Goal: Task Accomplishment & Management: Use online tool/utility

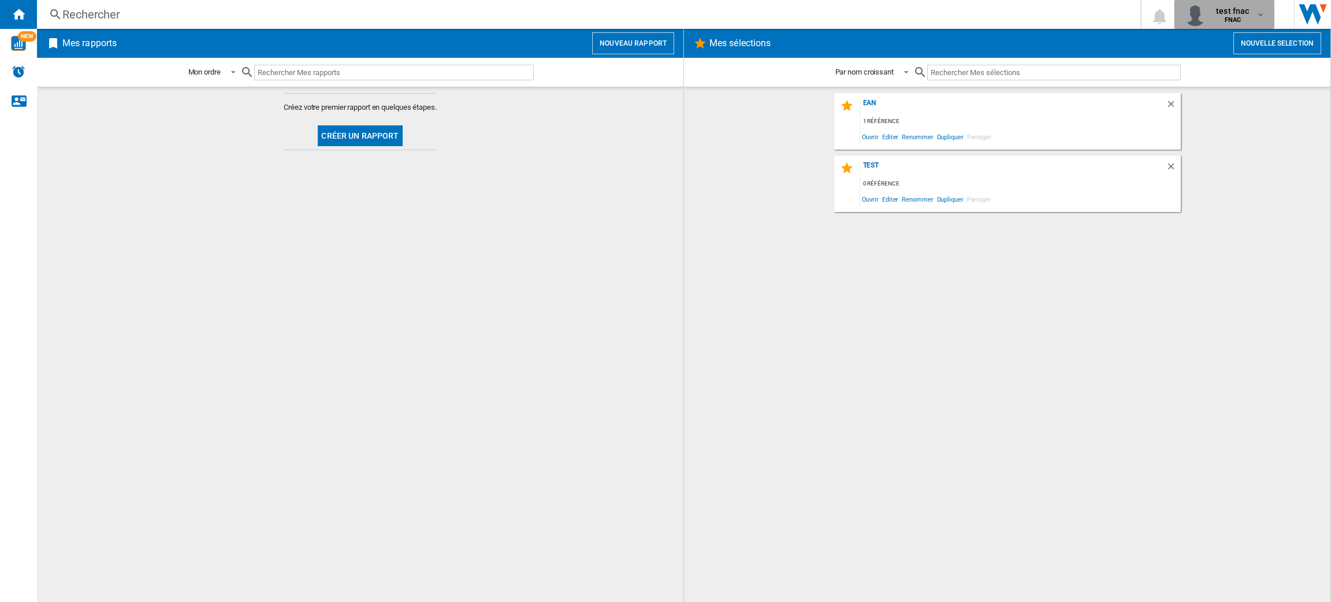
click at [1226, 1] on button "test fnac FNAC" at bounding box center [1225, 14] width 100 height 29
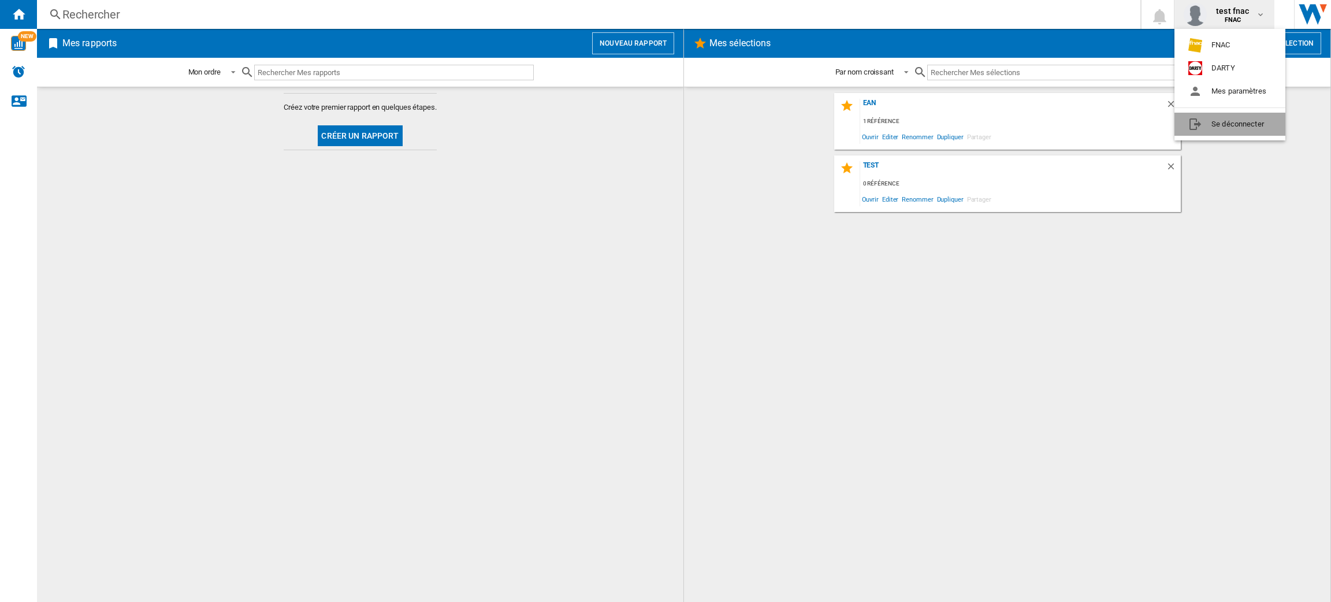
click at [1201, 113] on button "Se déconnecter" at bounding box center [1230, 124] width 111 height 23
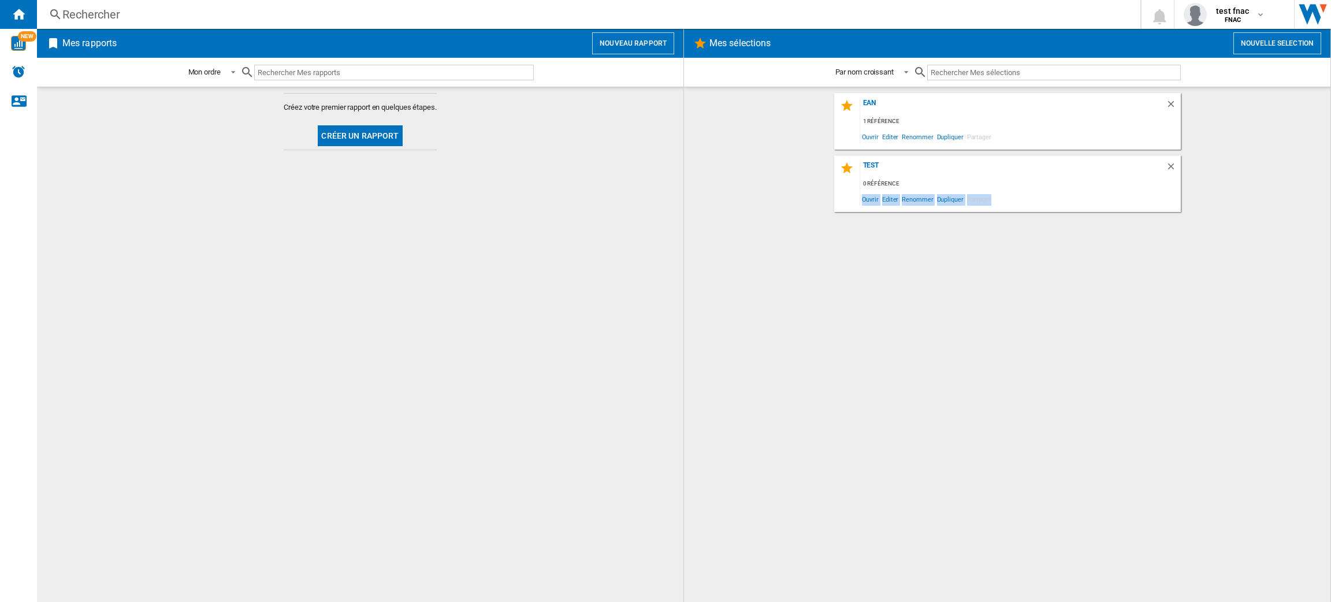
drag, startPoint x: 1118, startPoint y: 276, endPoint x: 836, endPoint y: 223, distance: 286.4
click at [836, 223] on div "ean 1 référence Ouvrir Editer Renommer Dupliquer Partager test 0 référence Ouvr…" at bounding box center [1008, 344] width 624 height 503
click at [622, 29] on div "Mes rapports Nouveau rapport" at bounding box center [360, 43] width 647 height 29
click at [613, 39] on button "Nouveau rapport" at bounding box center [633, 43] width 82 height 22
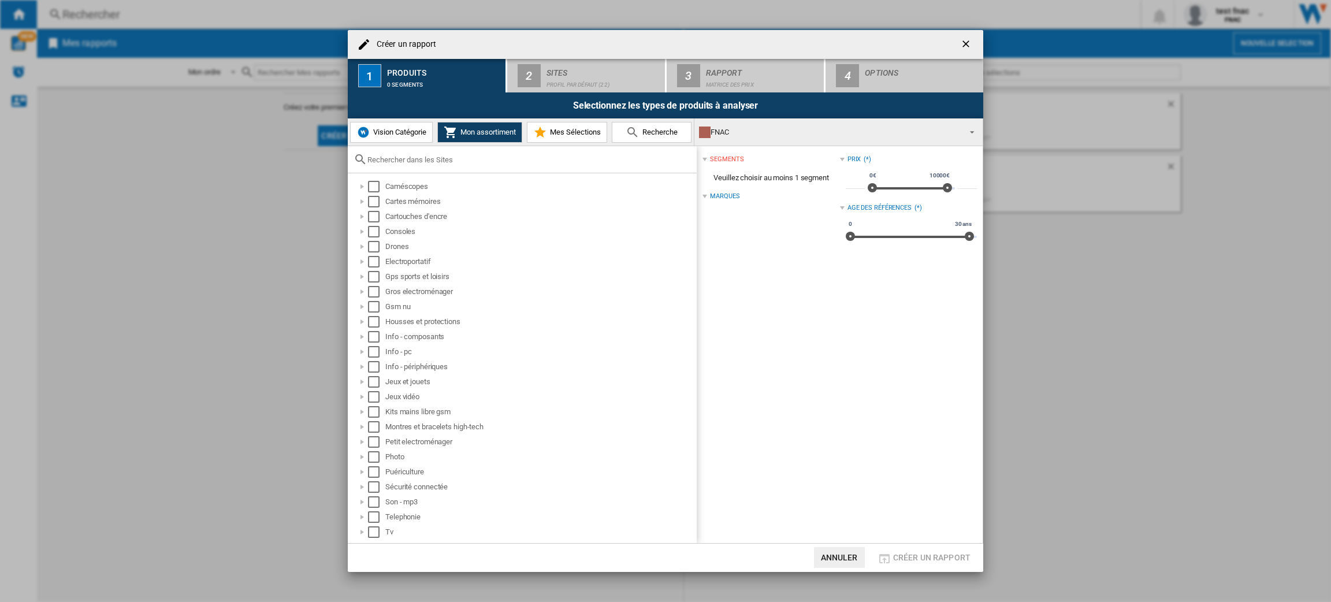
click at [377, 131] on span "Vision Catégorie" at bounding box center [398, 132] width 56 height 9
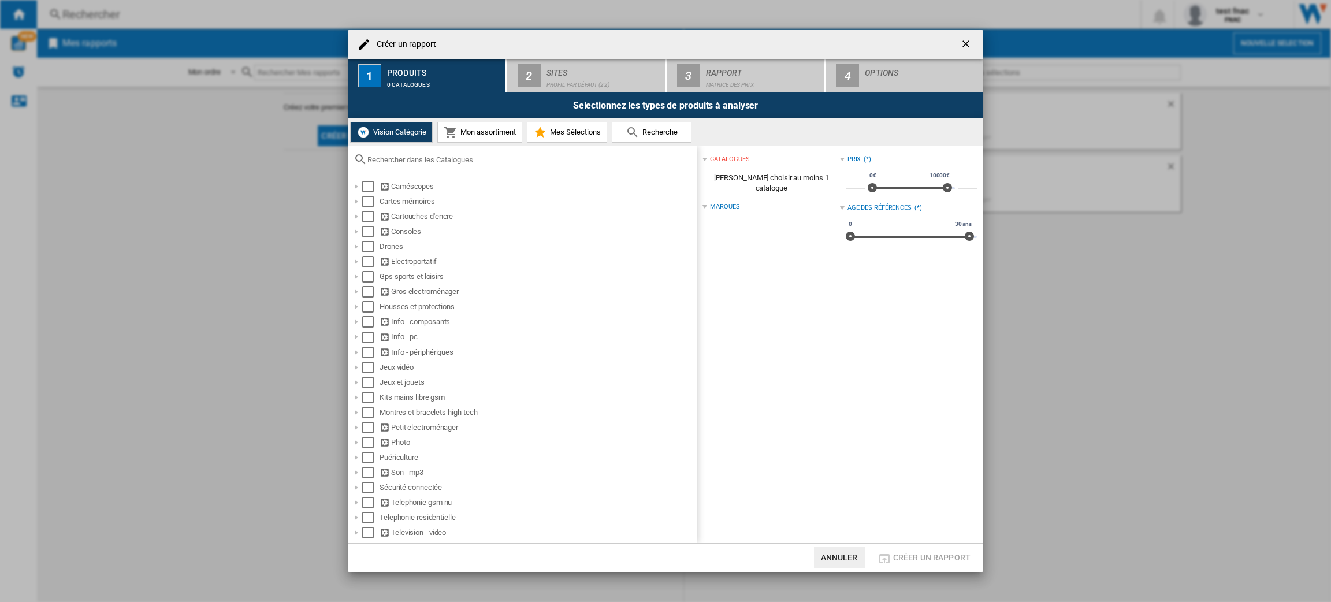
click at [473, 133] on span "Mon assortiment" at bounding box center [487, 132] width 58 height 9
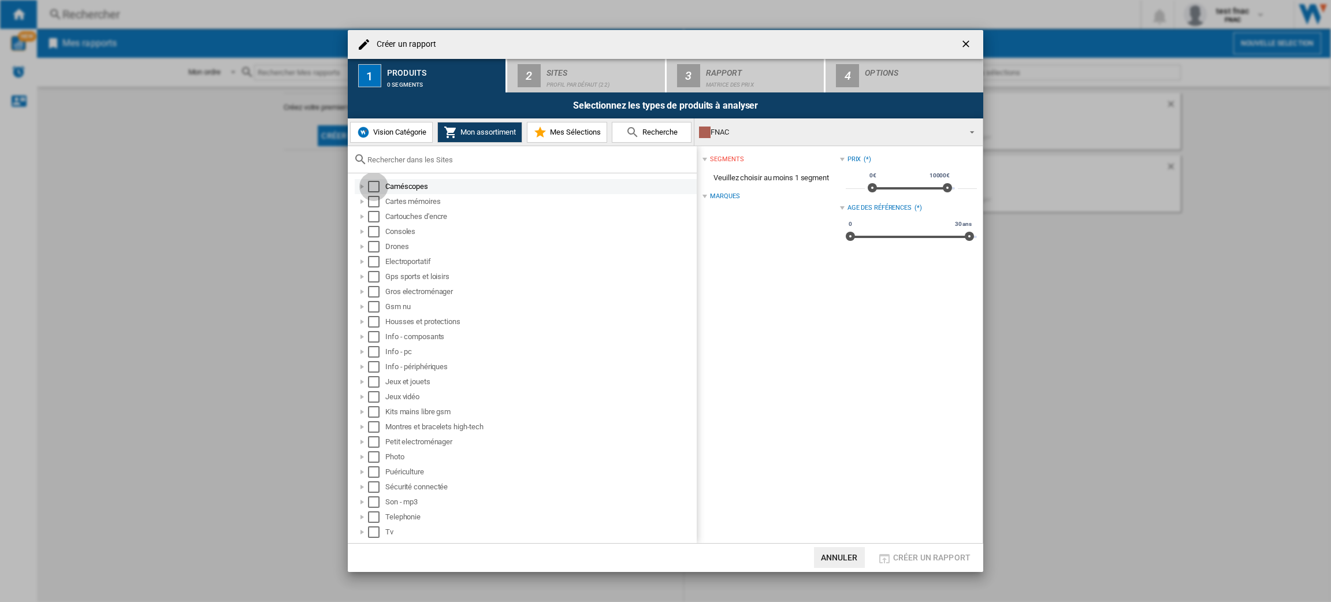
click at [372, 190] on div "Select" at bounding box center [374, 187] width 12 height 12
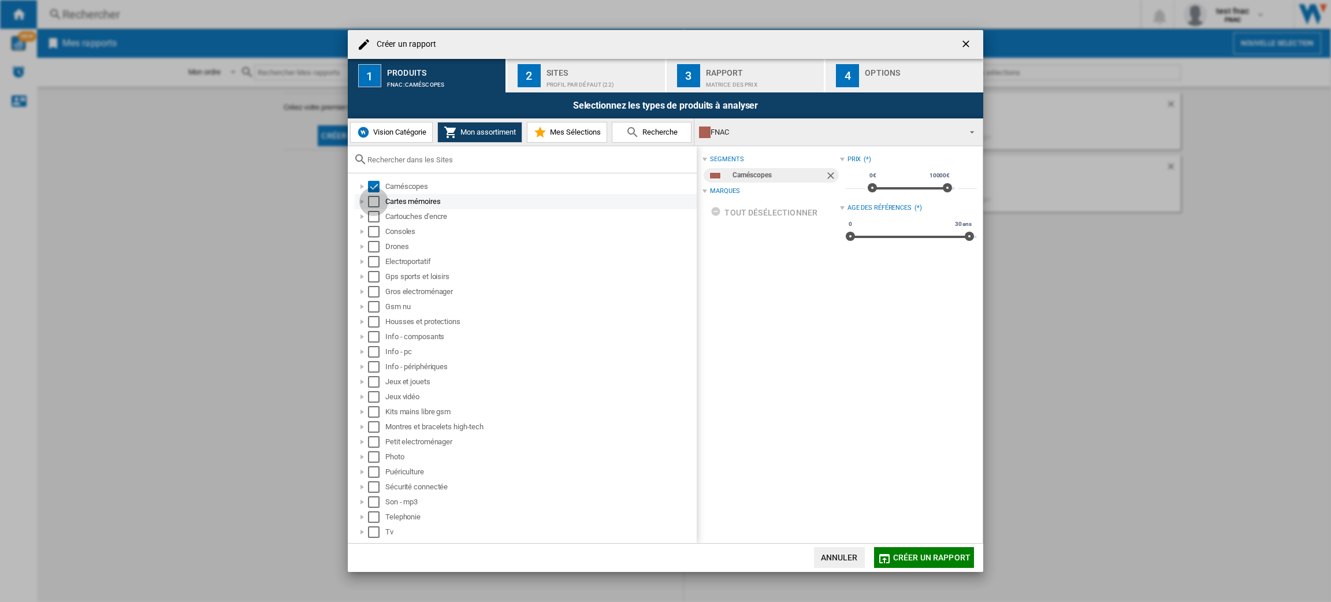
click at [372, 202] on div "Select" at bounding box center [374, 202] width 12 height 12
click at [376, 220] on div "Select" at bounding box center [374, 217] width 12 height 12
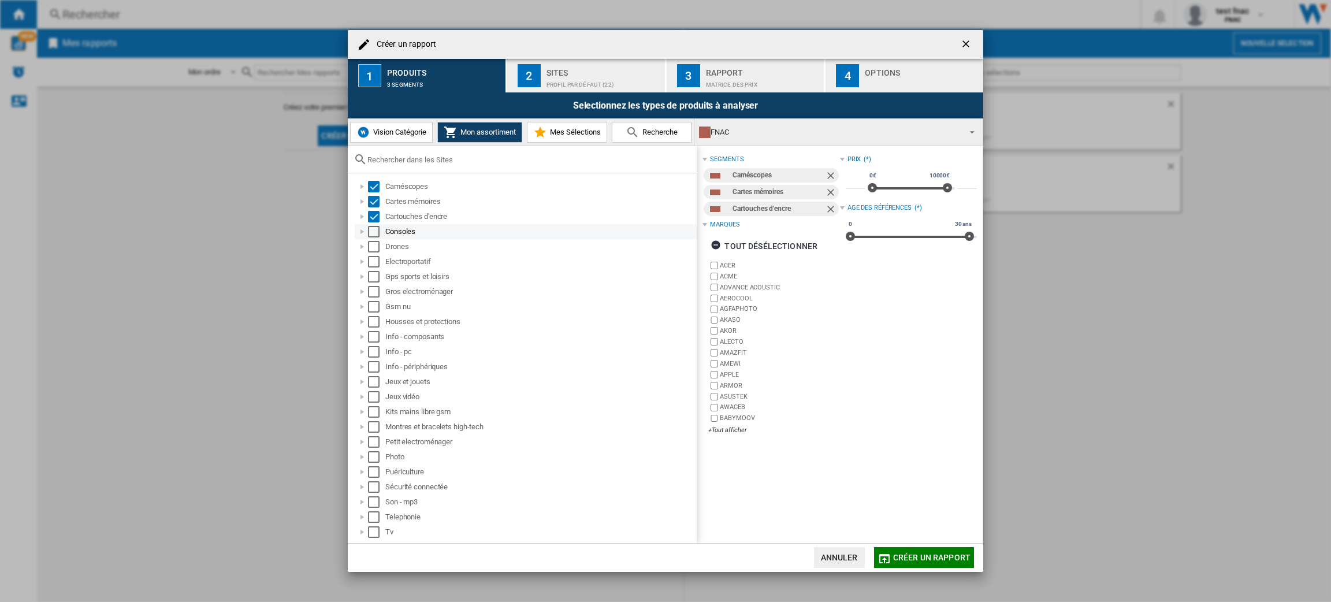
click at [379, 232] on div "Select" at bounding box center [374, 232] width 12 height 12
click at [377, 249] on div "Select" at bounding box center [374, 247] width 12 height 12
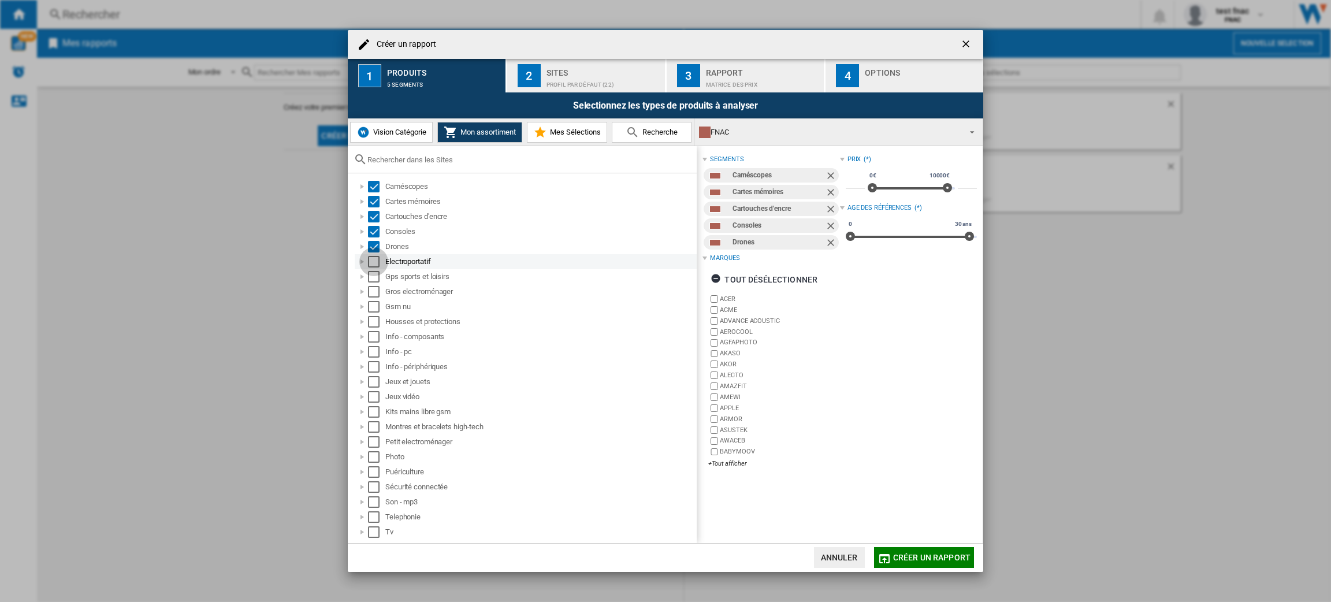
click at [377, 262] on div "Select" at bounding box center [374, 262] width 12 height 12
click at [375, 280] on div "Select" at bounding box center [374, 277] width 12 height 12
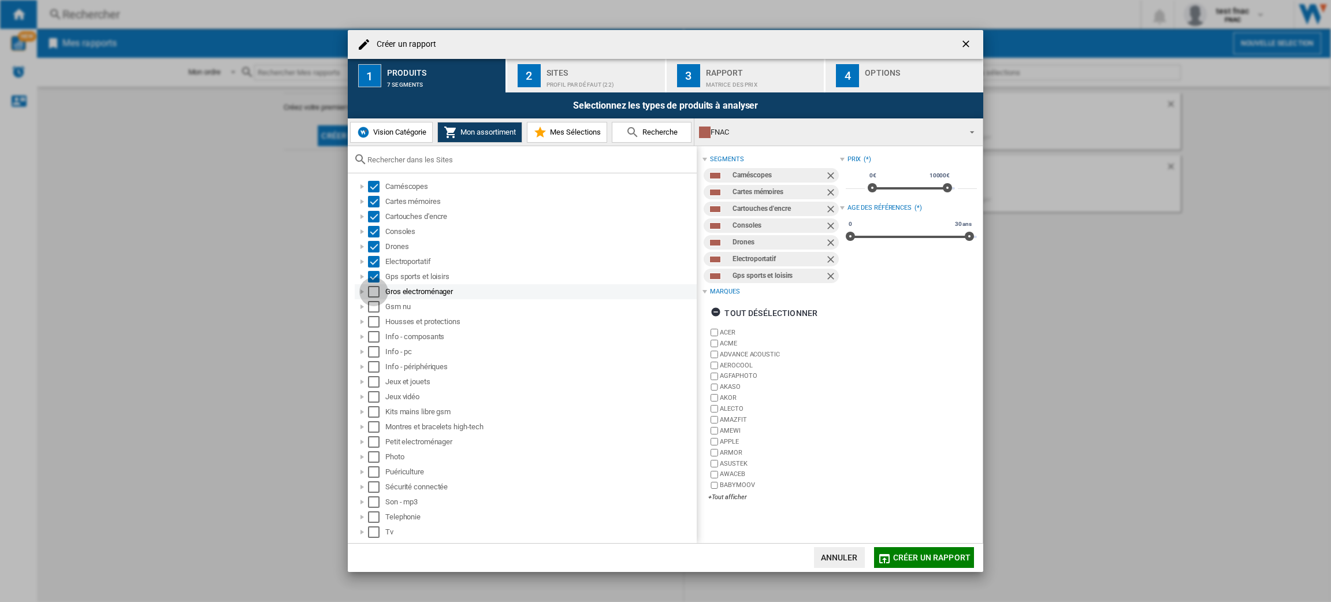
click at [373, 293] on div "Select" at bounding box center [374, 292] width 12 height 12
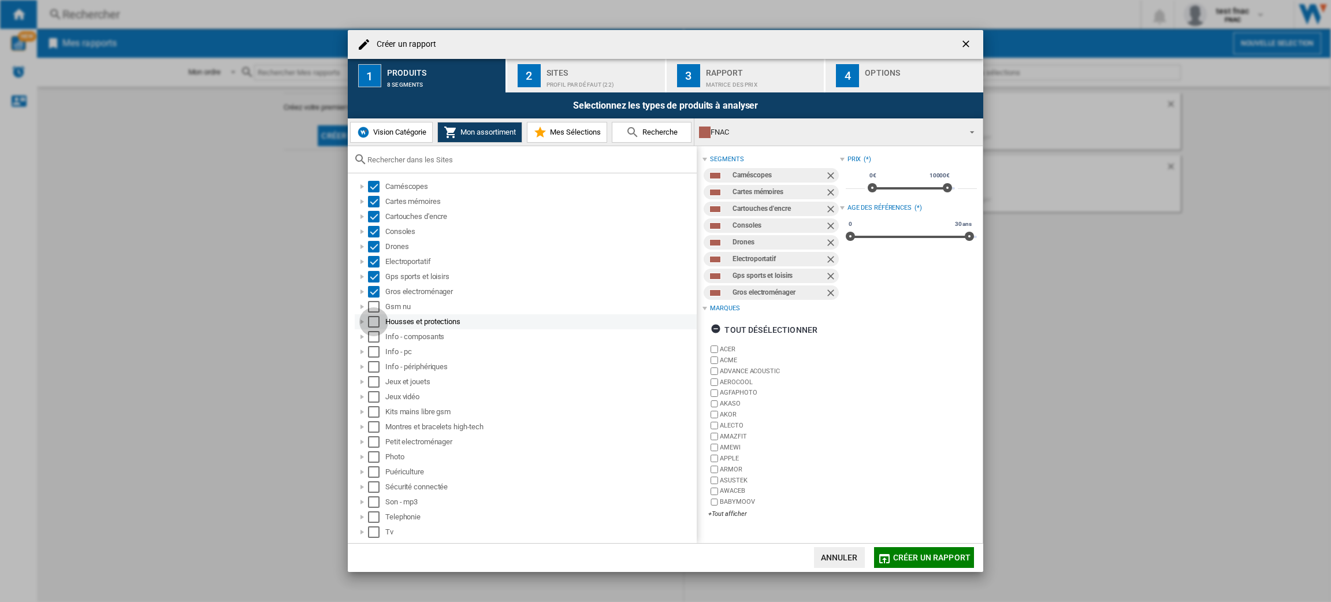
click at [375, 317] on div "Select" at bounding box center [374, 322] width 12 height 12
click at [375, 308] on div "Select" at bounding box center [374, 307] width 12 height 12
click at [375, 337] on div "Select" at bounding box center [374, 337] width 12 height 12
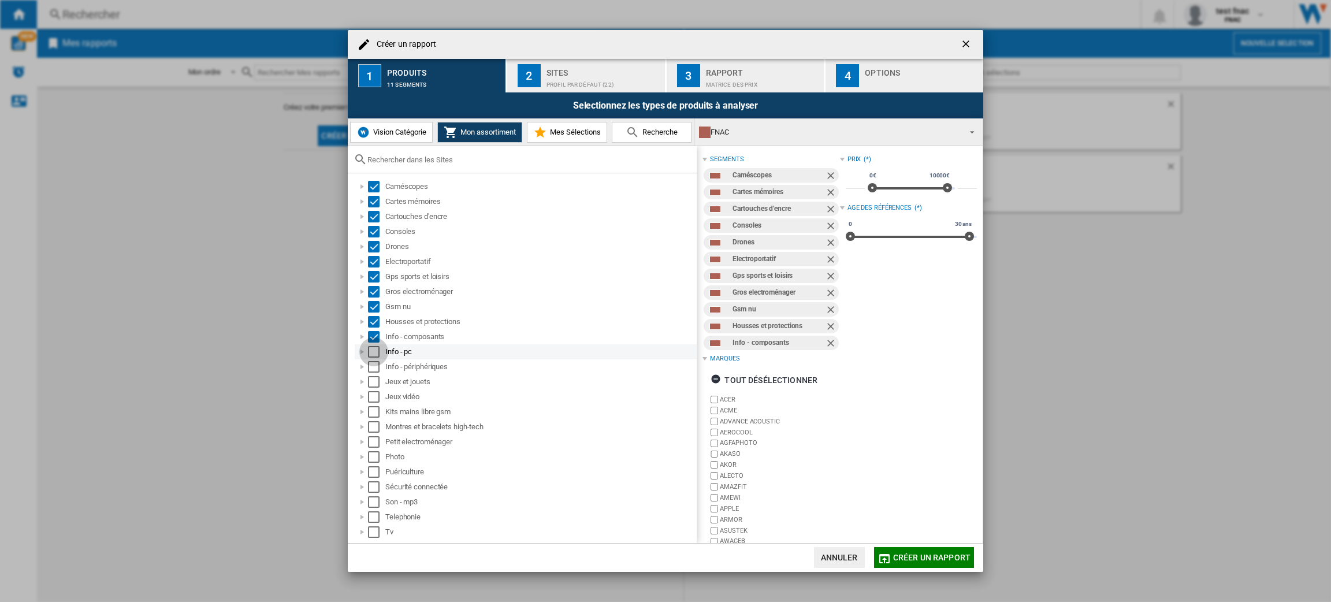
click at [370, 350] on div "Select" at bounding box center [374, 352] width 12 height 12
click at [369, 366] on div "Select" at bounding box center [374, 367] width 12 height 12
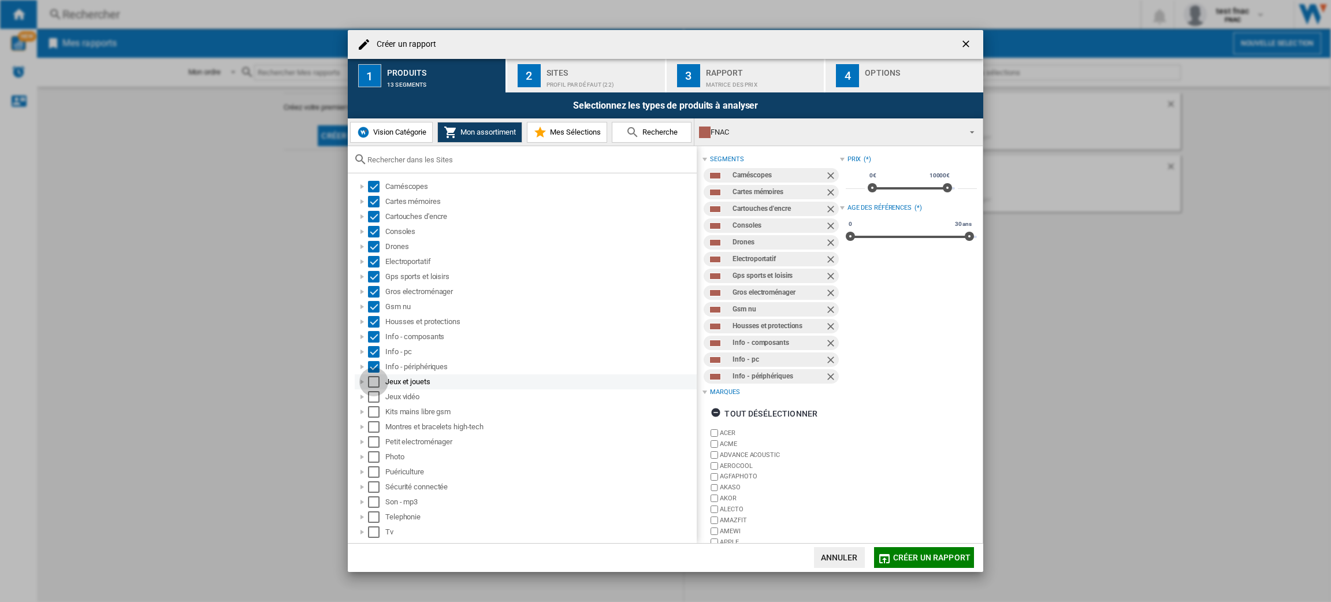
click at [372, 376] on div "Select" at bounding box center [374, 382] width 12 height 12
click at [374, 392] on div "Select" at bounding box center [374, 397] width 12 height 12
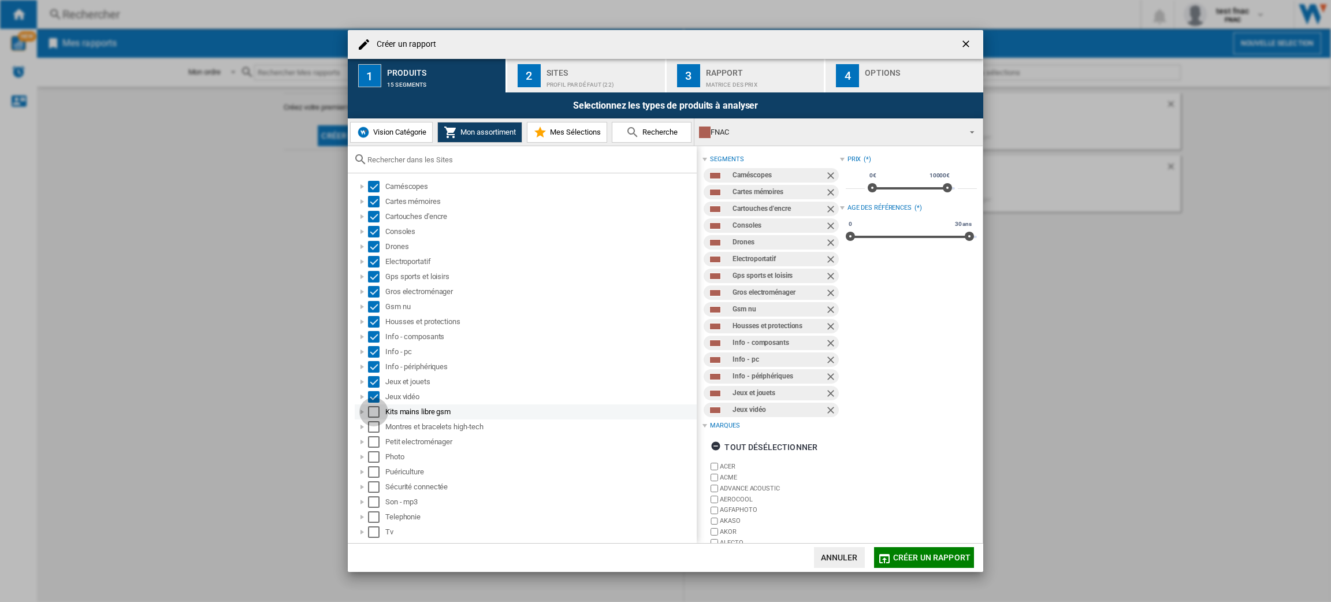
click at [374, 406] on div "Select" at bounding box center [374, 412] width 12 height 12
click at [374, 428] on div "Select" at bounding box center [374, 427] width 12 height 12
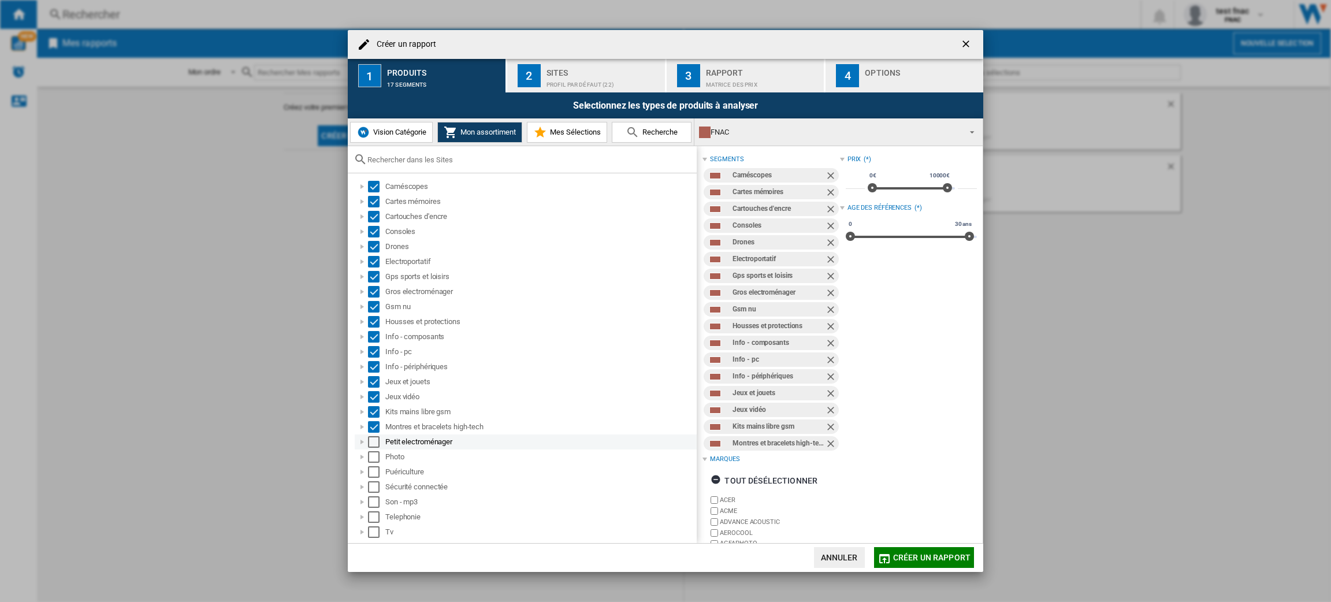
click at [377, 446] on div "Select" at bounding box center [374, 442] width 12 height 12
click at [376, 458] on div "Select" at bounding box center [374, 457] width 12 height 12
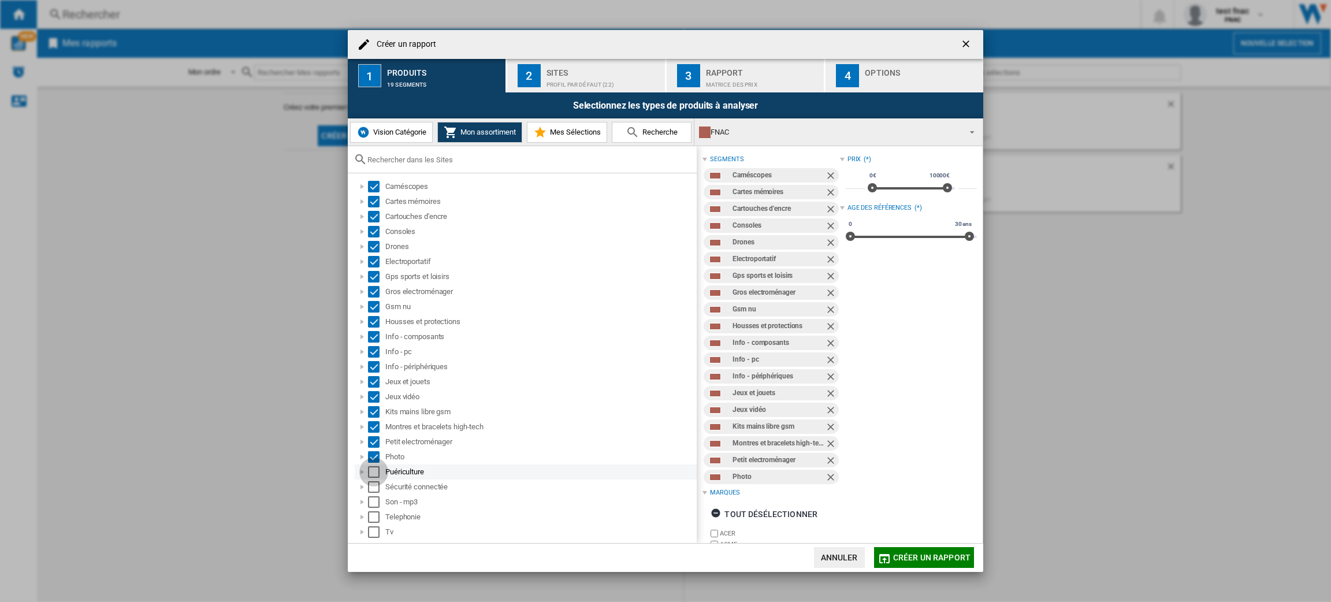
click at [373, 472] on div "Select" at bounding box center [374, 472] width 12 height 12
click at [374, 495] on div "Son - mp3" at bounding box center [526, 502] width 342 height 15
click at [373, 489] on div "Select" at bounding box center [374, 487] width 12 height 12
click at [374, 501] on div "Select" at bounding box center [374, 502] width 12 height 12
click at [373, 511] on div "Select" at bounding box center [374, 517] width 12 height 12
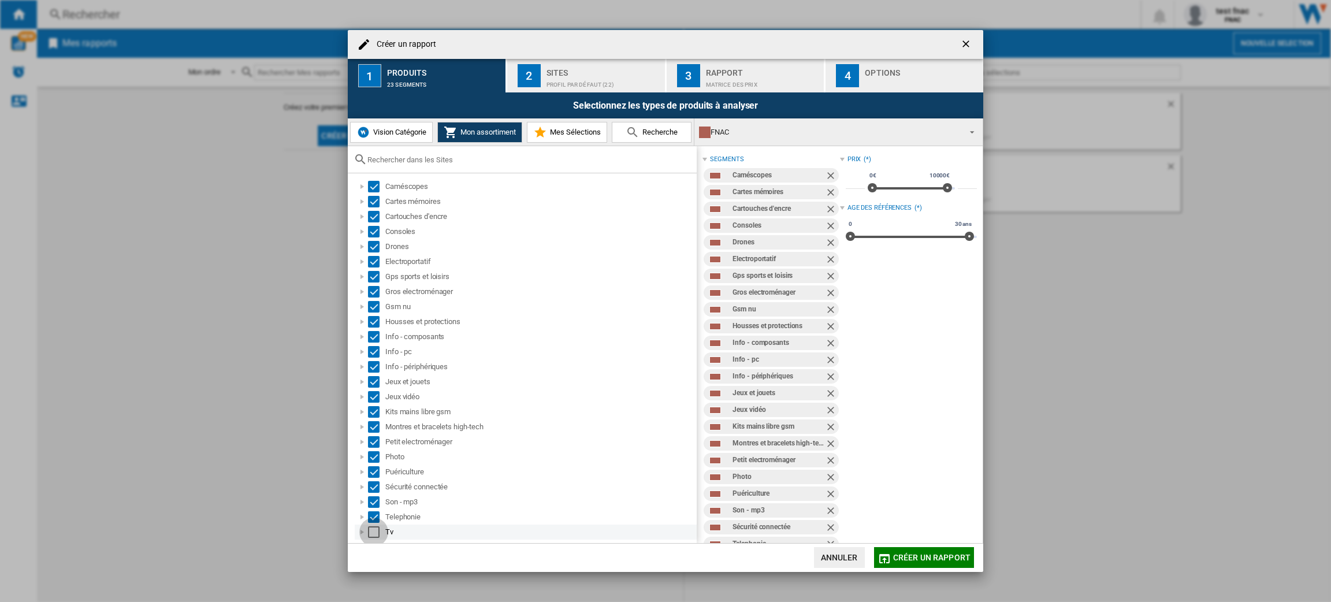
click at [370, 529] on div "Select" at bounding box center [374, 532] width 12 height 12
click at [585, 69] on div "Sites" at bounding box center [604, 70] width 114 height 12
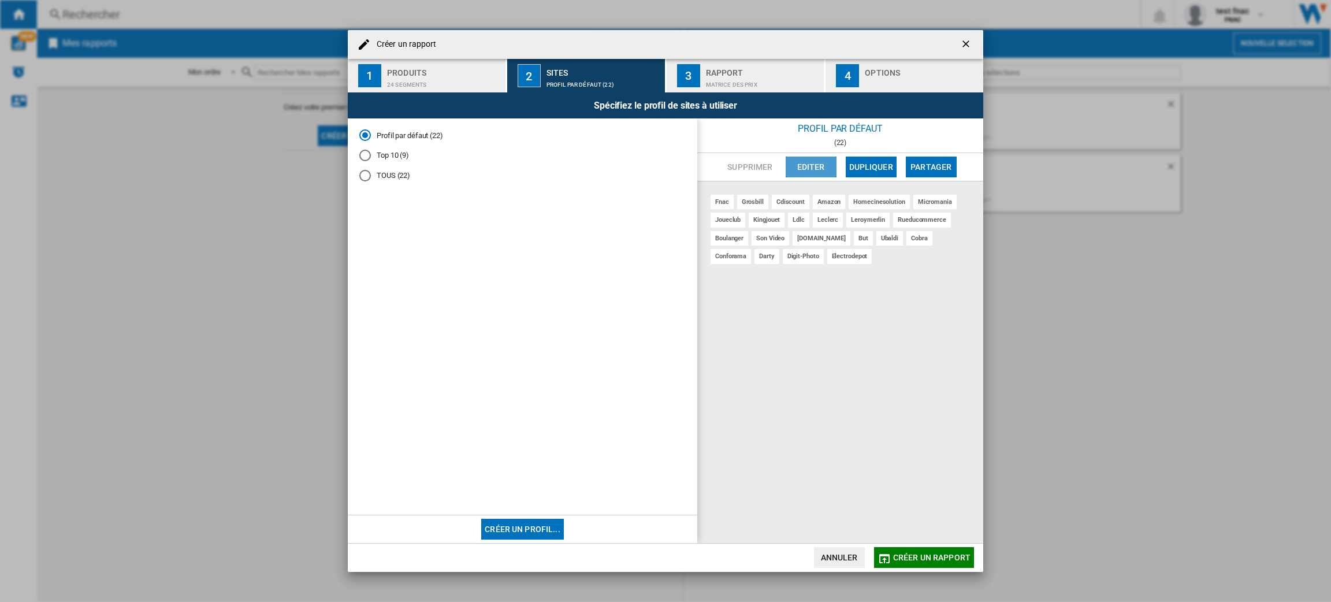
click at [814, 162] on button "Editer" at bounding box center [811, 167] width 51 height 21
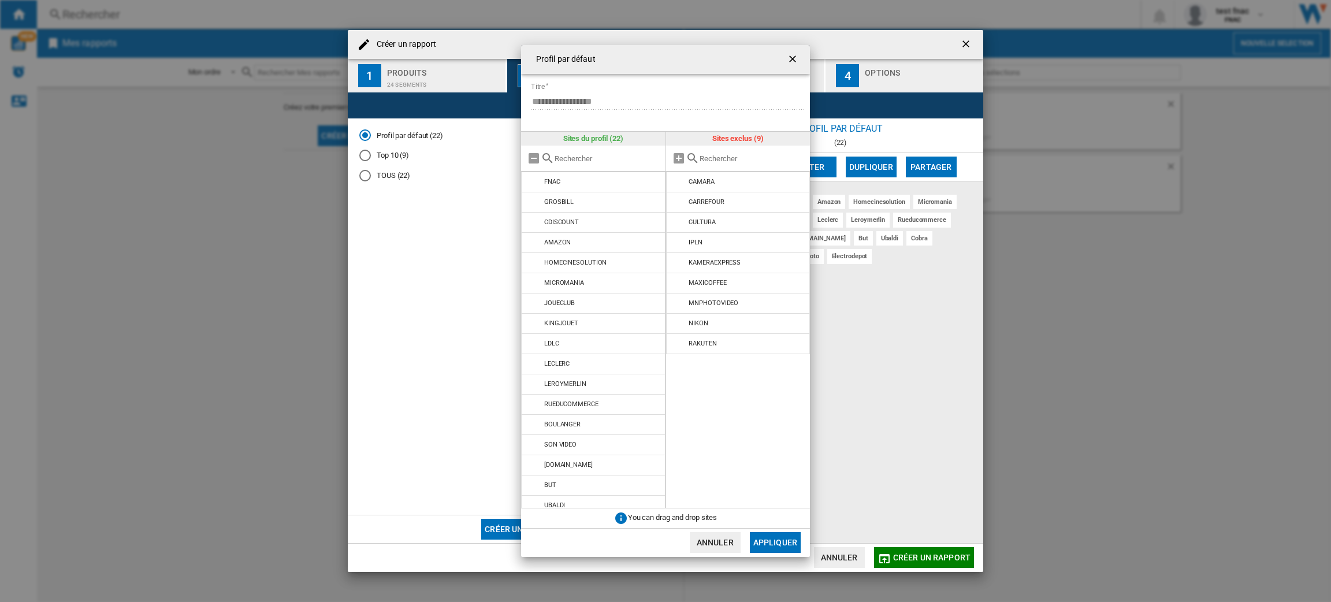
click at [572, 89] on form "**********" at bounding box center [670, 94] width 280 height 40
click at [795, 53] on ng-md-icon "getI18NText('BUTTONS.CLOSE_DIALOG')" at bounding box center [794, 60] width 14 height 14
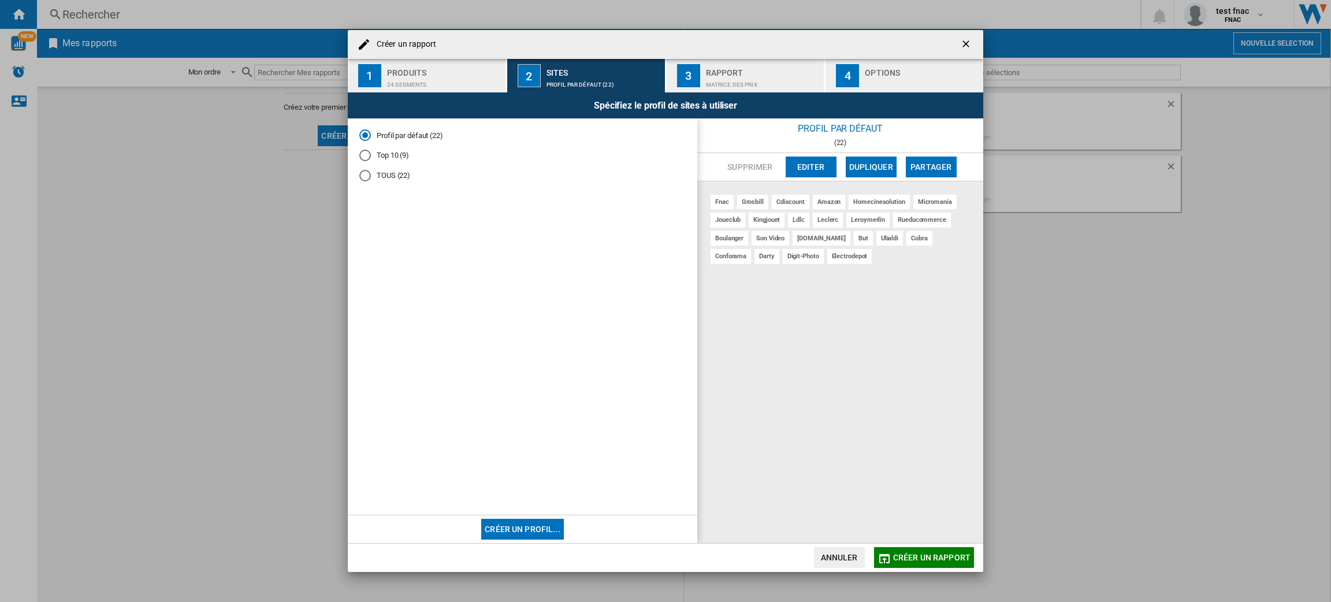
click at [521, 525] on button "Créer un profil..." at bounding box center [522, 529] width 83 height 21
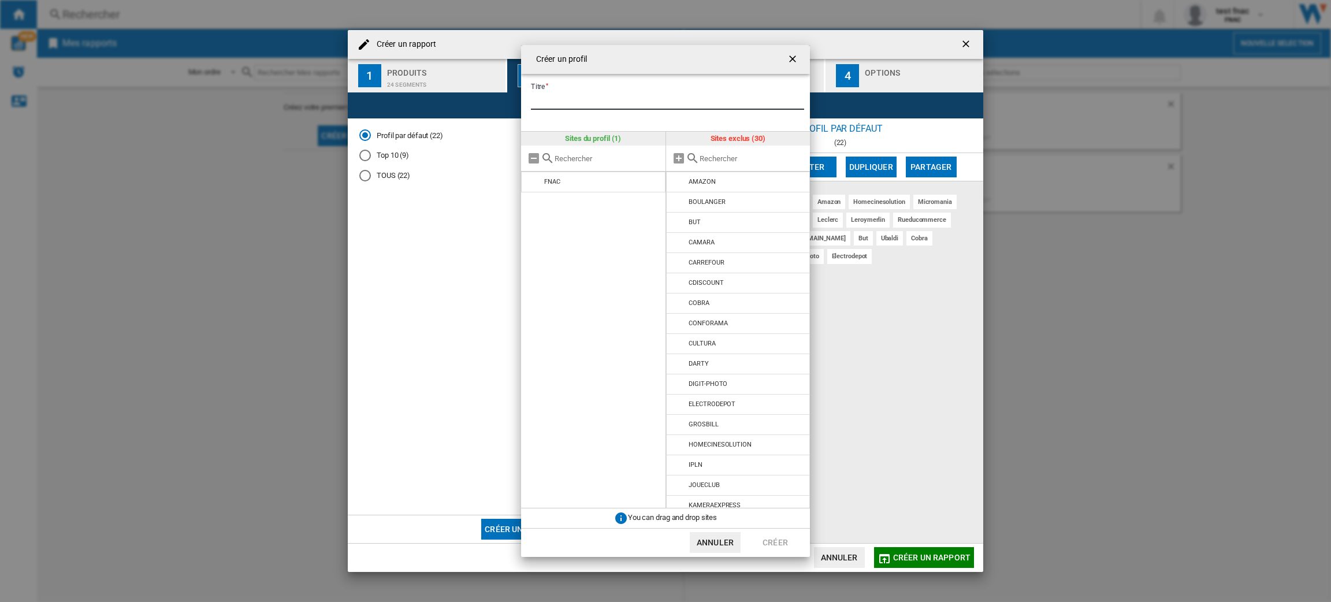
click at [573, 92] on input "Titre" at bounding box center [667, 100] width 273 height 17
type input "********"
click at [710, 161] on input "{{::title}} {{::getI18NText('BUTTONS.CANCEL')}} ..." at bounding box center [752, 158] width 105 height 9
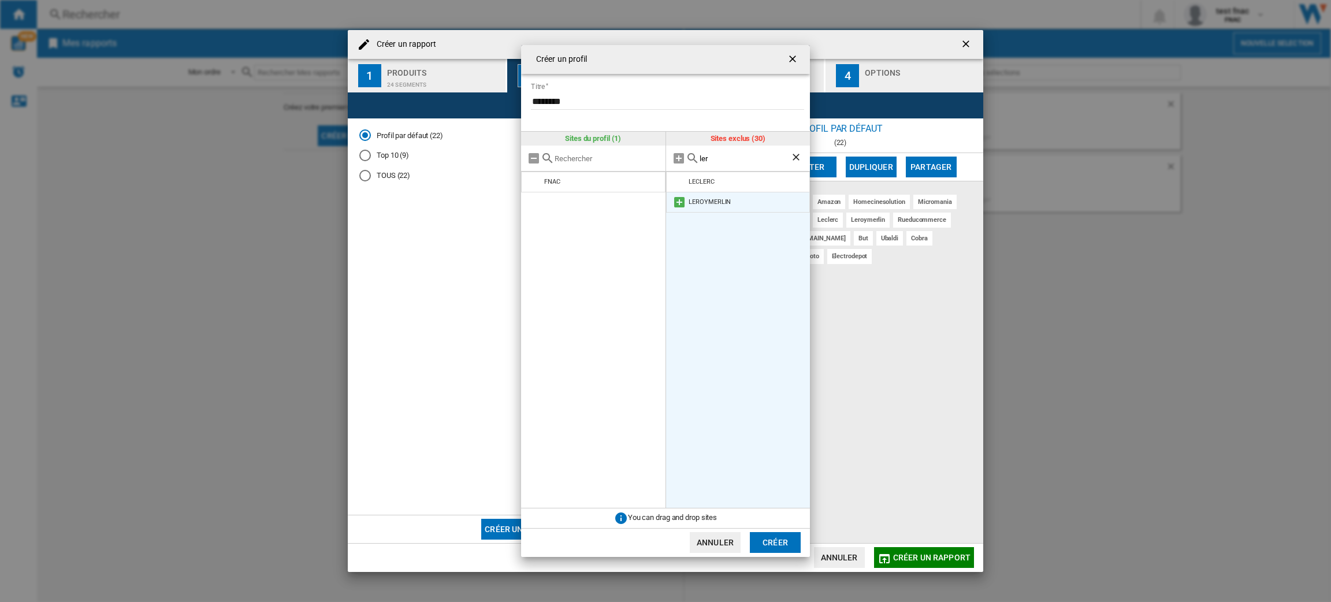
click at [678, 201] on md-icon "{{::title}} {{::getI18NText('BUTTONS.CANCEL')}} ..." at bounding box center [680, 202] width 14 height 14
drag, startPoint x: 738, startPoint y: 155, endPoint x: 604, endPoint y: 158, distance: 134.1
click at [604, 158] on div "Sites du profil (2) FNAC LEROYMERLIN Sites exclus (29) ler LECLERC" at bounding box center [665, 320] width 289 height 377
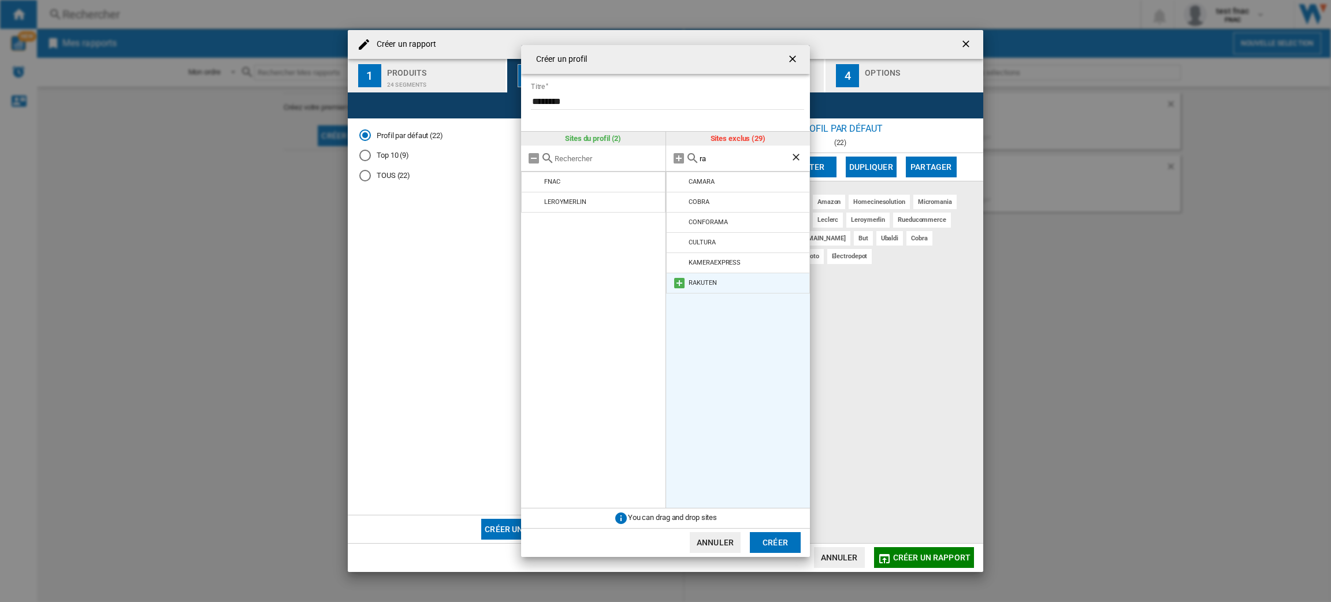
type input "ra"
click at [681, 288] on md-icon "{{::title}} {{::getI18NText('BUTTONS.CANCEL')}} ..." at bounding box center [680, 283] width 14 height 14
click at [780, 552] on button "Créer" at bounding box center [775, 542] width 51 height 21
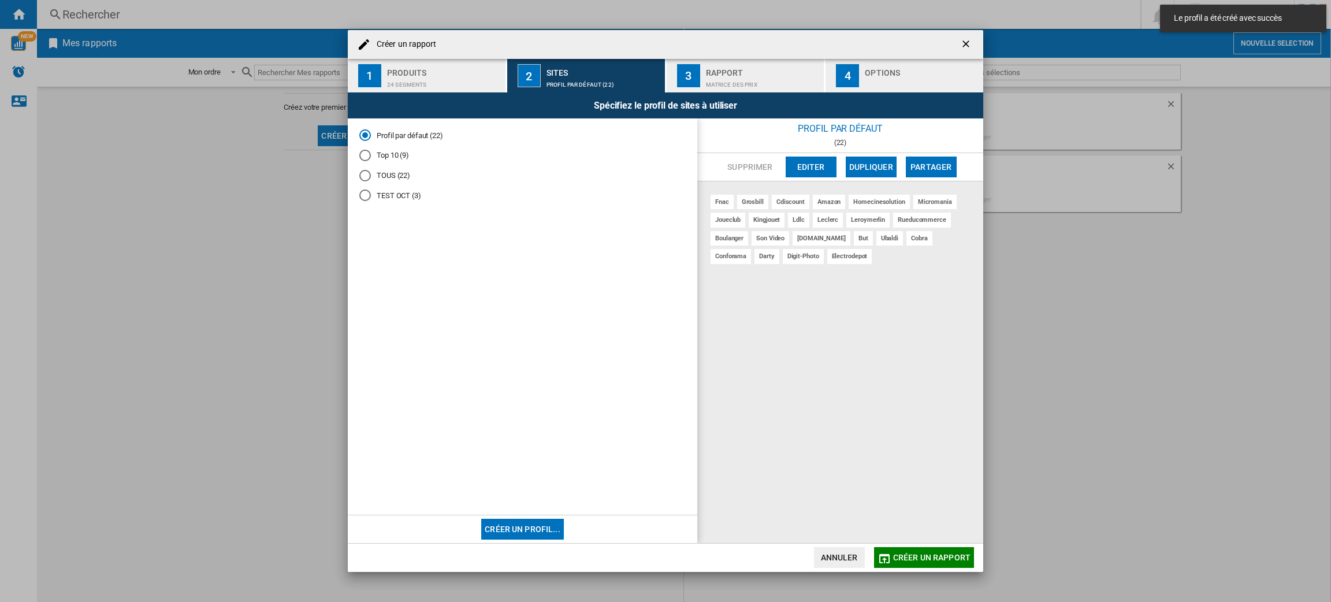
click at [405, 195] on md-radio-button "TEST OCT (3)" at bounding box center [522, 195] width 327 height 11
click at [934, 561] on span "Créer un rapport" at bounding box center [931, 557] width 77 height 9
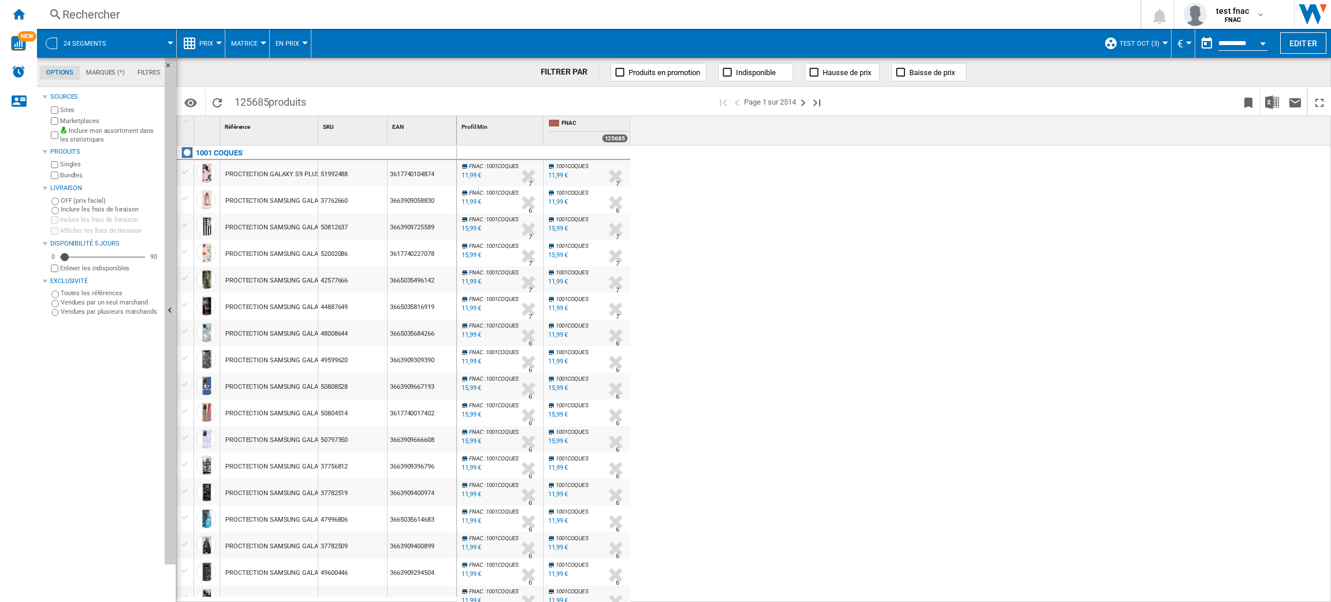
click at [207, 44] on span "Prix" at bounding box center [206, 44] width 14 height 8
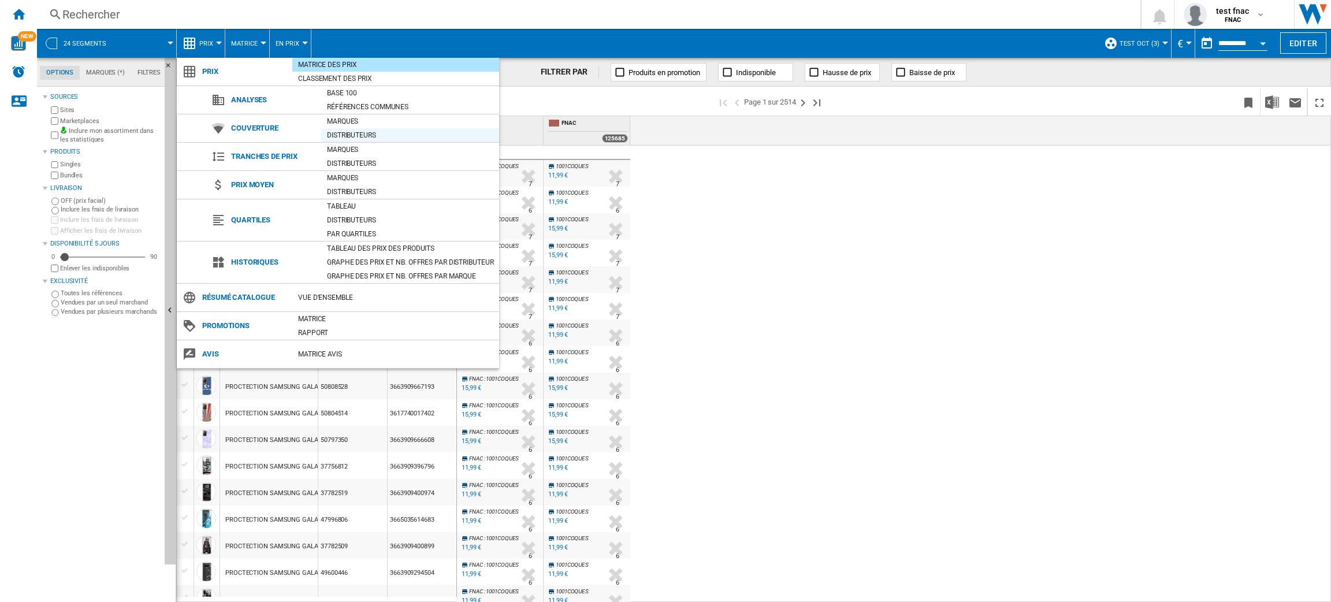
click at [370, 133] on div "Distributeurs" at bounding box center [410, 135] width 178 height 12
